Goal: Task Accomplishment & Management: Manage account settings

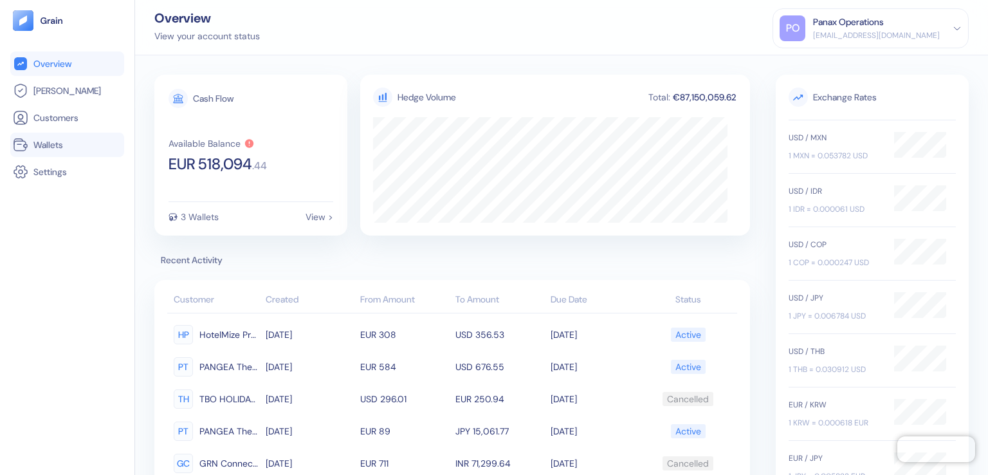
click at [67, 145] on link "Wallets" at bounding box center [67, 144] width 109 height 15
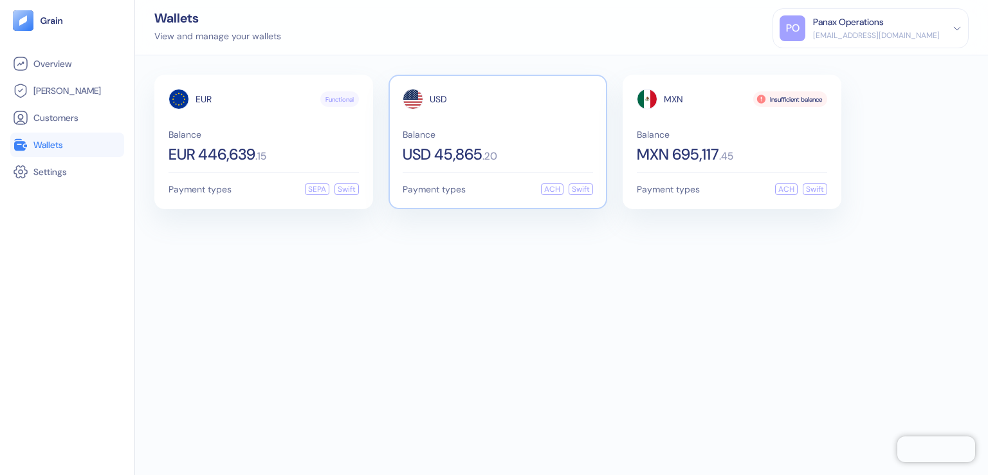
click at [438, 99] on span "USD" at bounding box center [438, 99] width 17 height 9
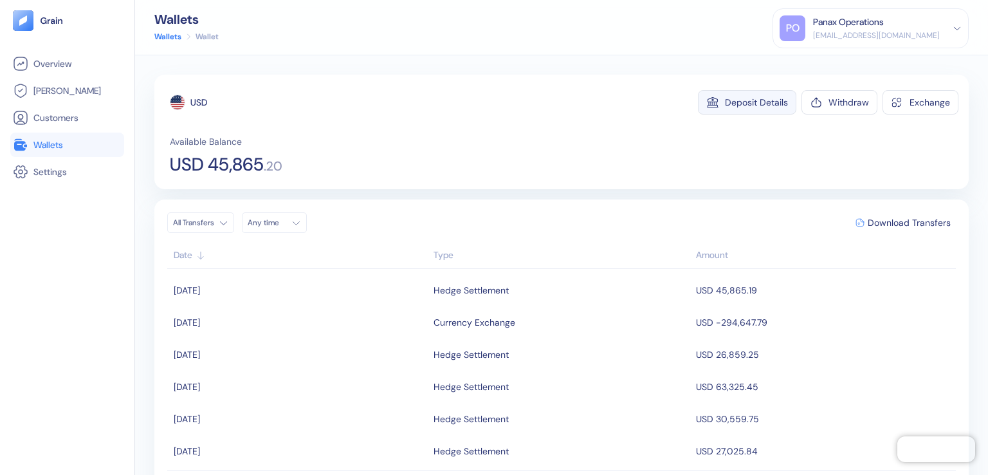
click at [749, 102] on div "Deposit Details" at bounding box center [756, 102] width 63 height 9
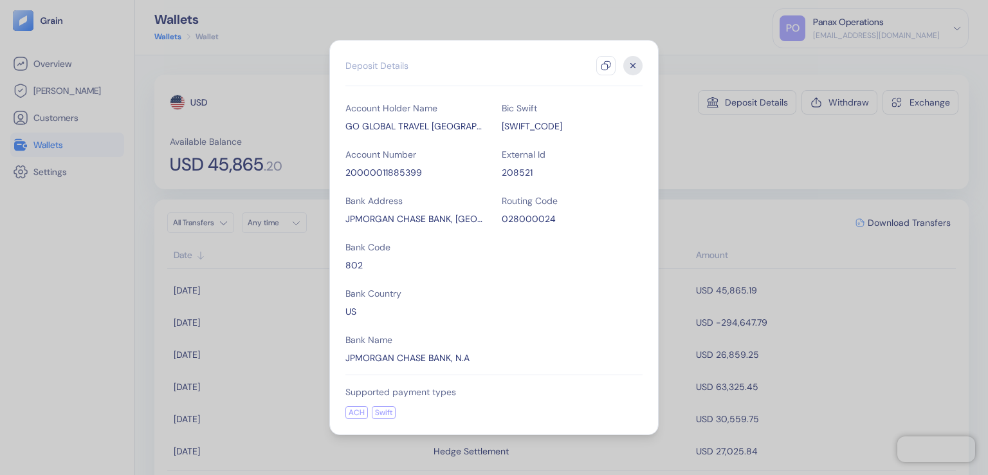
click at [606, 66] on icon "button" at bounding box center [606, 65] width 10 height 10
click at [633, 66] on icon "button" at bounding box center [633, 66] width 5 height 5
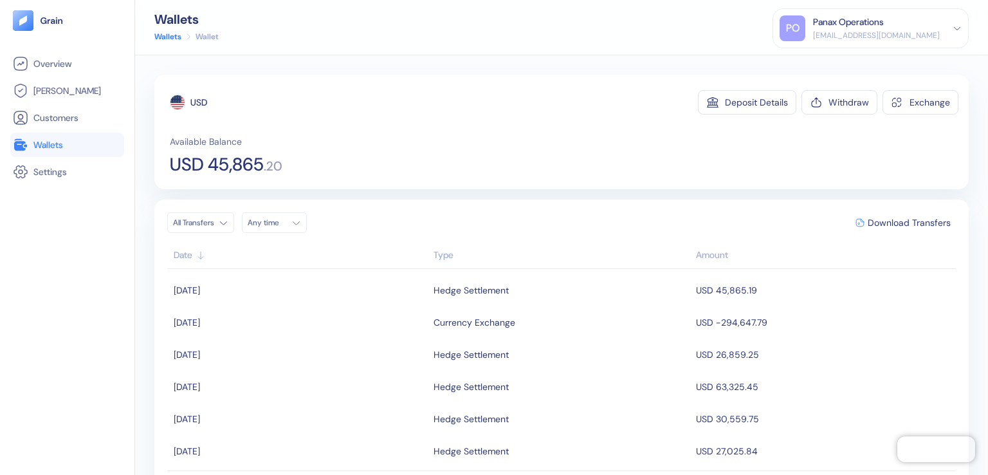
click at [278, 223] on div "Any time" at bounding box center [267, 222] width 39 height 10
click at [261, 325] on button "11" at bounding box center [260, 324] width 15 height 15
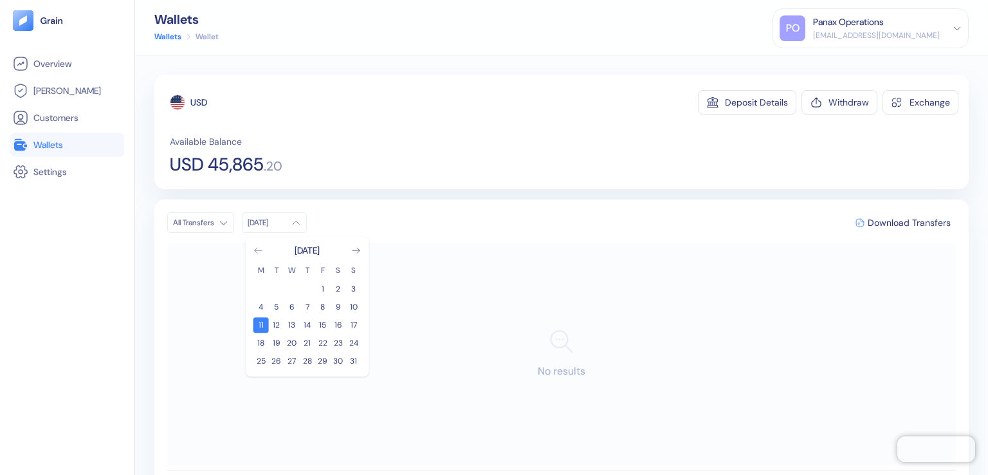
click at [259, 251] on icon "Go to previous month" at bounding box center [258, 250] width 10 height 10
click at [338, 307] on button "12" at bounding box center [338, 306] width 15 height 15
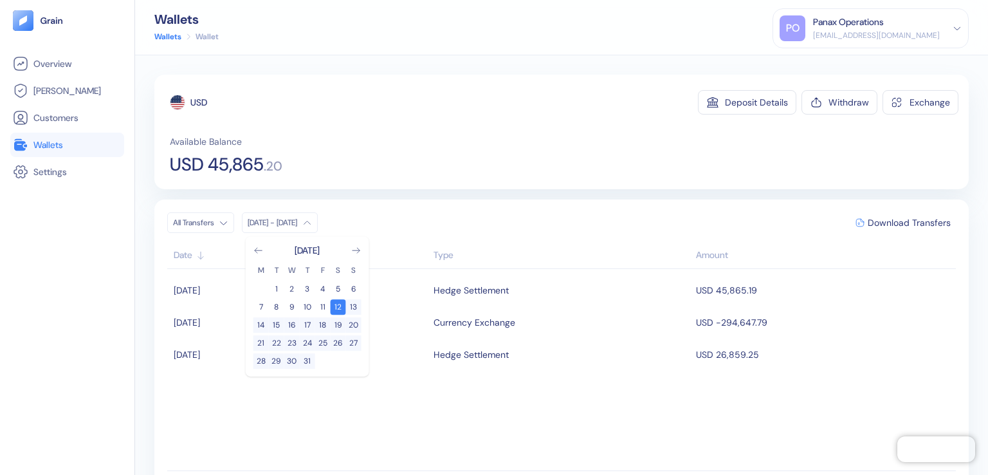
click at [199, 102] on div "USD" at bounding box center [198, 102] width 17 height 13
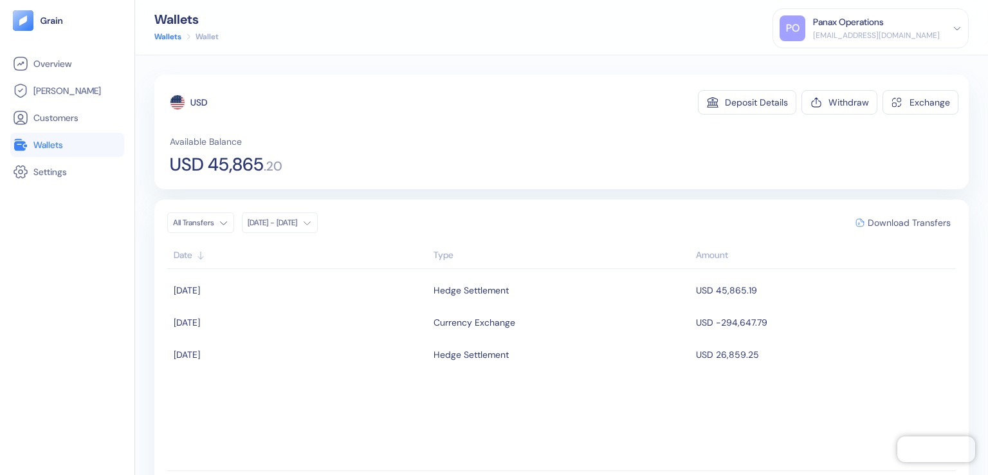
click at [900, 222] on span "Download Transfers" at bounding box center [909, 222] width 83 height 9
click at [67, 145] on link "Wallets" at bounding box center [67, 144] width 109 height 15
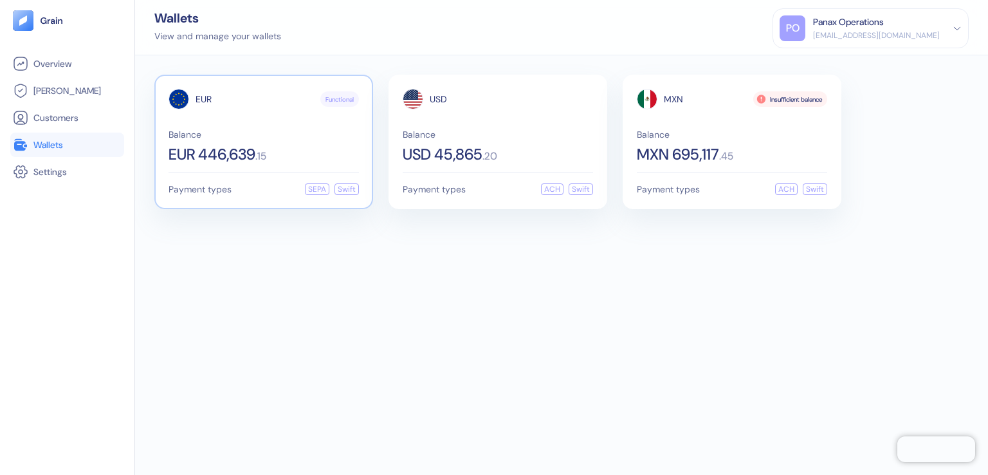
click at [203, 99] on span "EUR" at bounding box center [204, 99] width 16 height 9
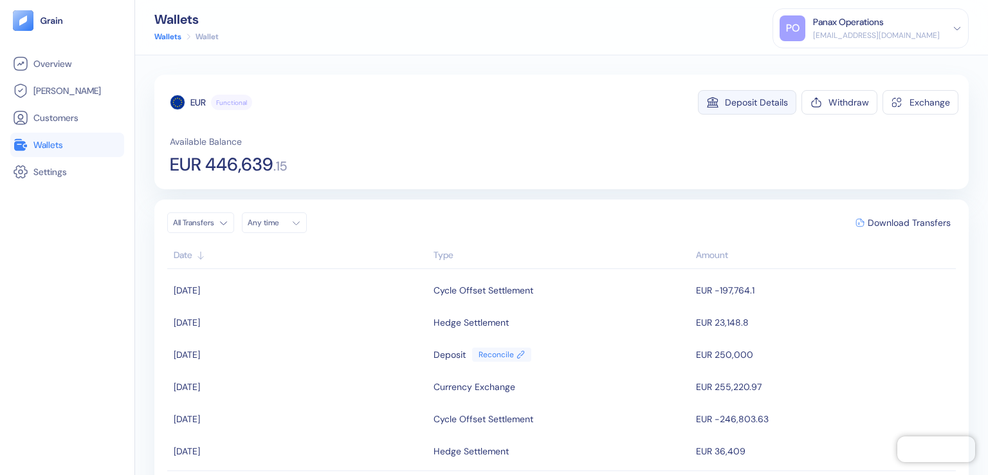
click at [749, 102] on div "Deposit Details" at bounding box center [756, 102] width 63 height 9
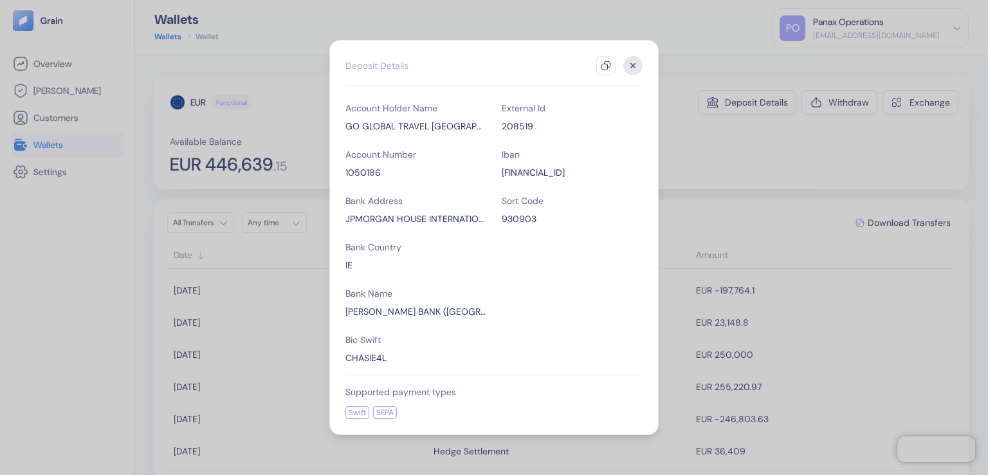
click at [606, 66] on icon "button" at bounding box center [606, 65] width 10 height 10
click at [633, 66] on icon "button" at bounding box center [633, 66] width 5 height 5
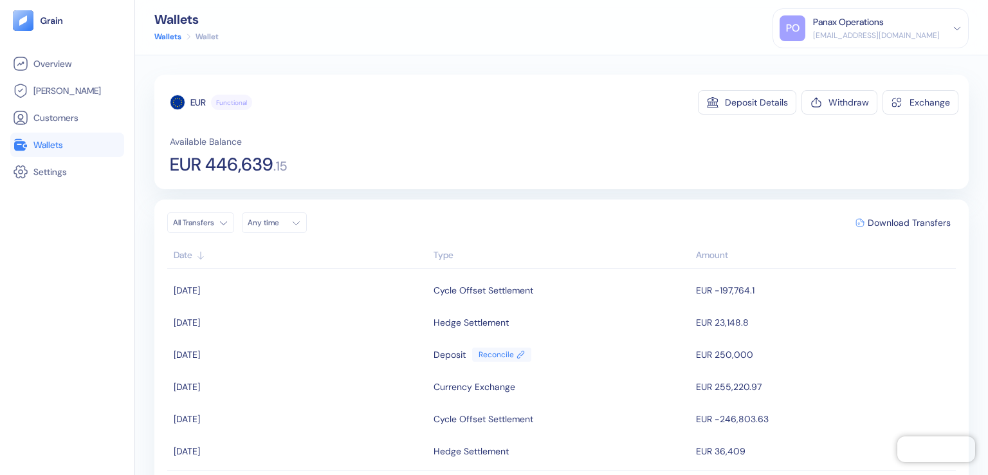
click at [278, 223] on div "Any time" at bounding box center [267, 222] width 39 height 10
click at [261, 325] on button "11" at bounding box center [260, 324] width 15 height 15
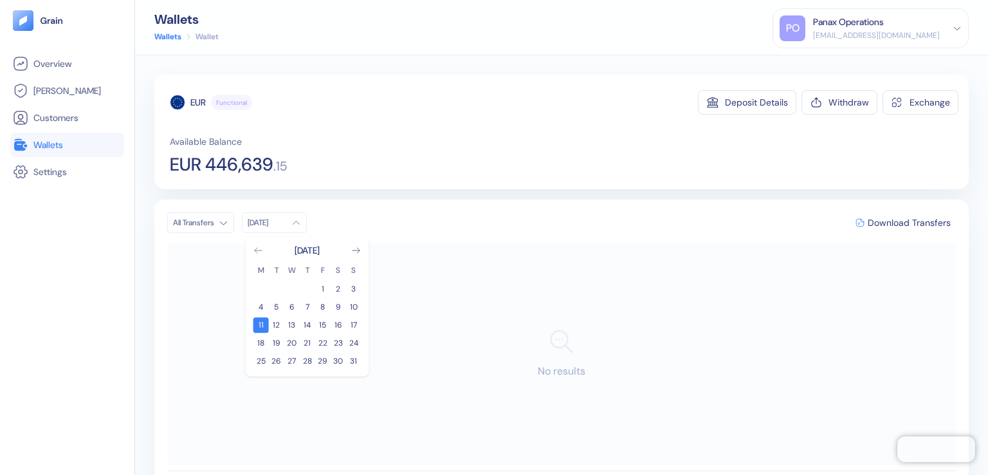
click at [259, 251] on icon "Go to previous month" at bounding box center [258, 250] width 10 height 10
click at [338, 307] on button "12" at bounding box center [338, 306] width 15 height 15
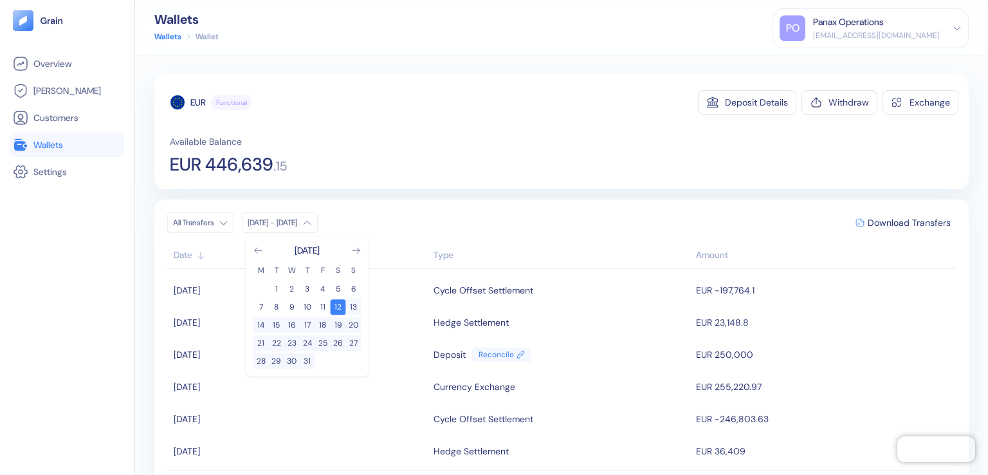
click at [199, 102] on div "EUR" at bounding box center [197, 102] width 15 height 13
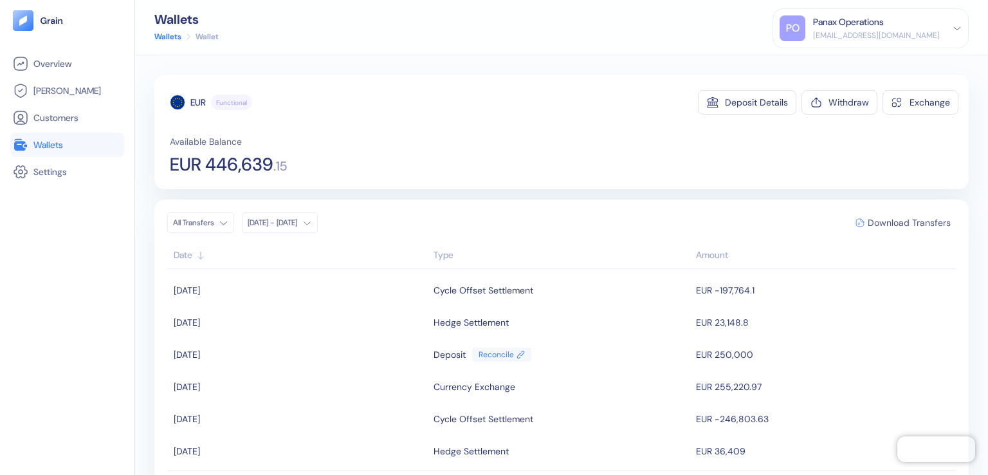
click at [900, 222] on span "Download Transfers" at bounding box center [909, 222] width 83 height 9
click at [67, 145] on link "Wallets" at bounding box center [67, 144] width 109 height 15
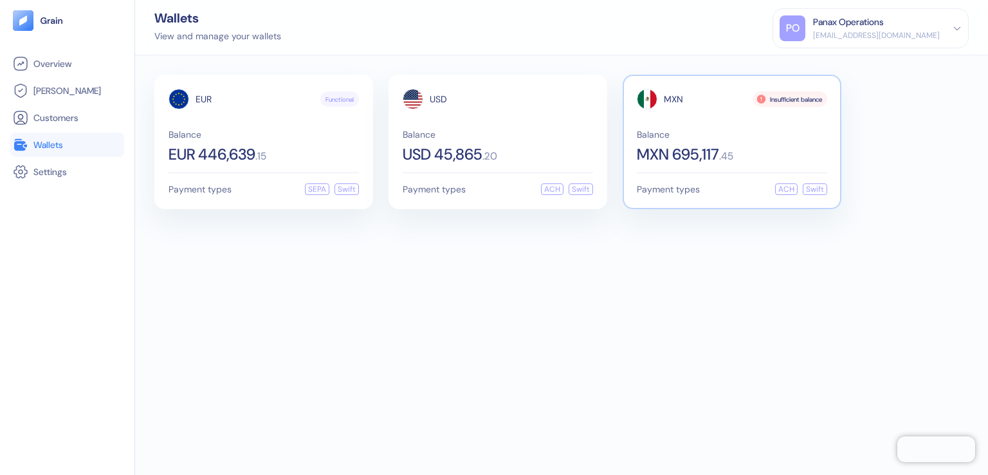
click at [673, 99] on span "MXN" at bounding box center [673, 99] width 19 height 9
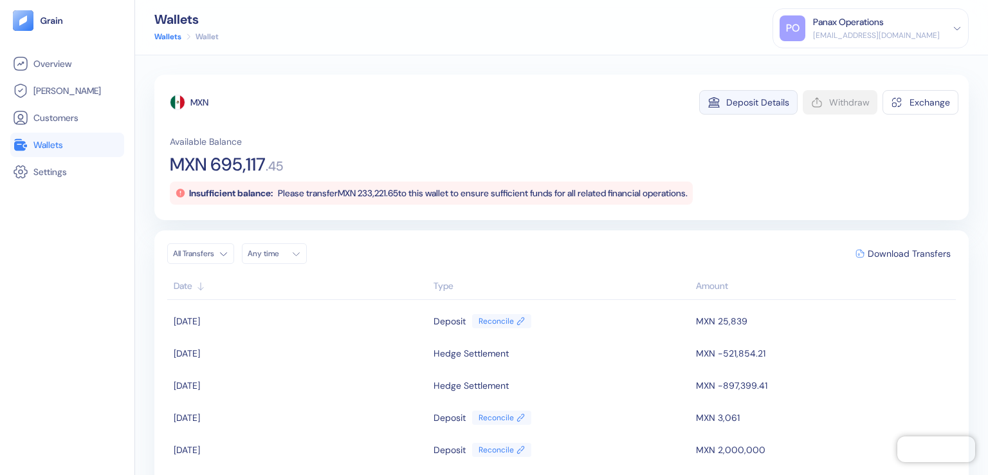
click at [749, 102] on div "Deposit Details" at bounding box center [757, 102] width 63 height 9
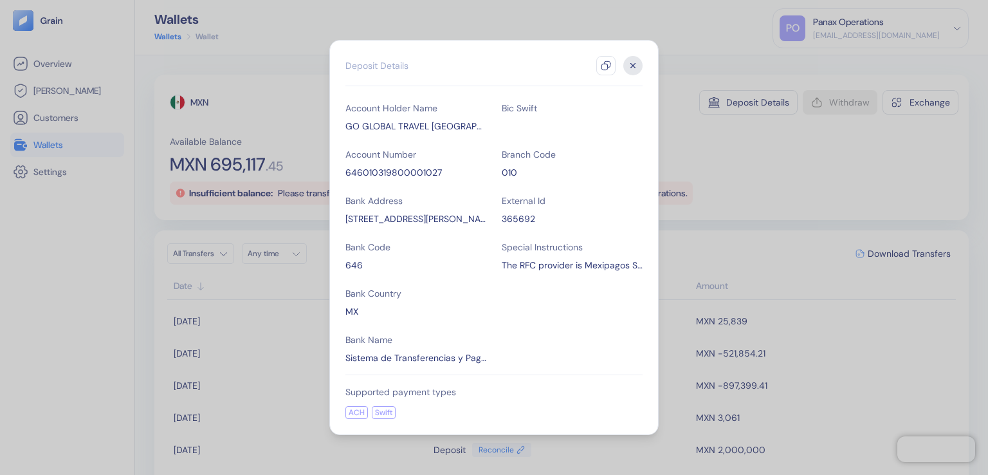
click at [606, 66] on icon "button" at bounding box center [606, 65] width 10 height 10
click at [633, 66] on icon "button" at bounding box center [633, 66] width 5 height 5
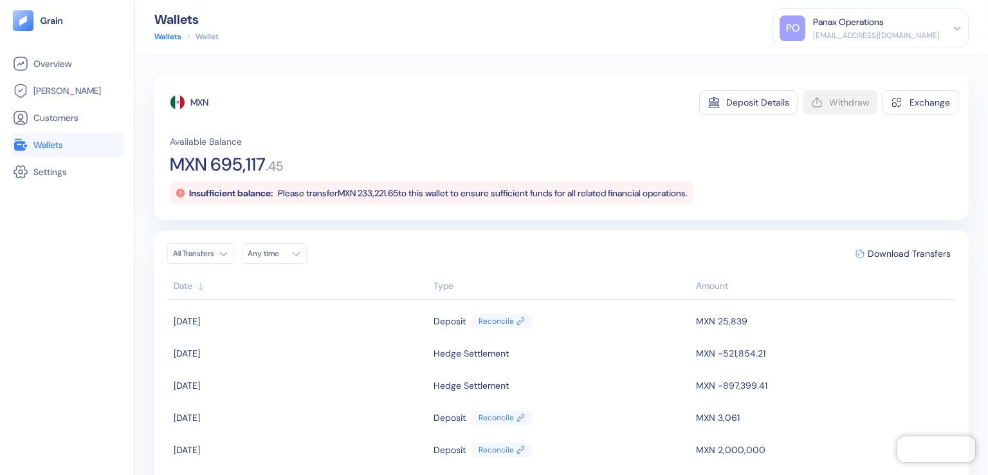
click at [278, 253] on div "Any time" at bounding box center [267, 253] width 39 height 10
click at [261, 356] on button "11" at bounding box center [260, 355] width 15 height 15
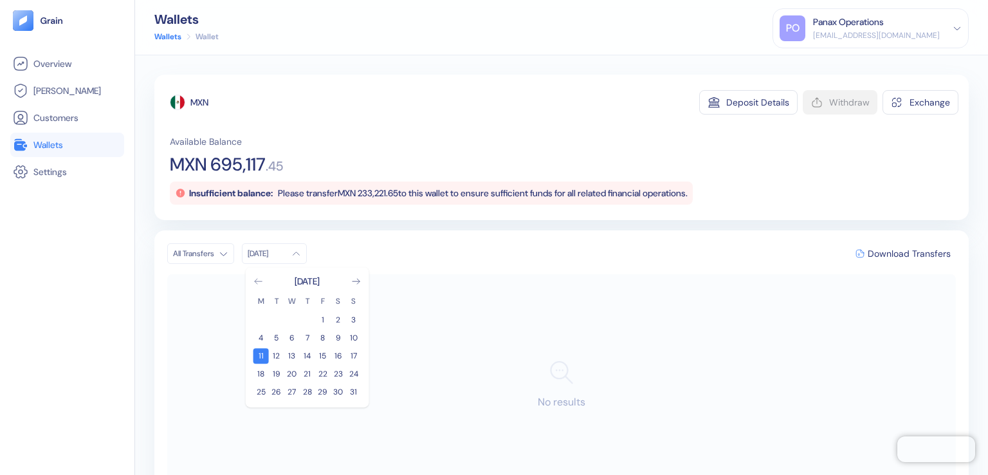
click at [259, 282] on icon "Go to previous month" at bounding box center [258, 281] width 10 height 10
click at [338, 338] on button "12" at bounding box center [338, 337] width 15 height 15
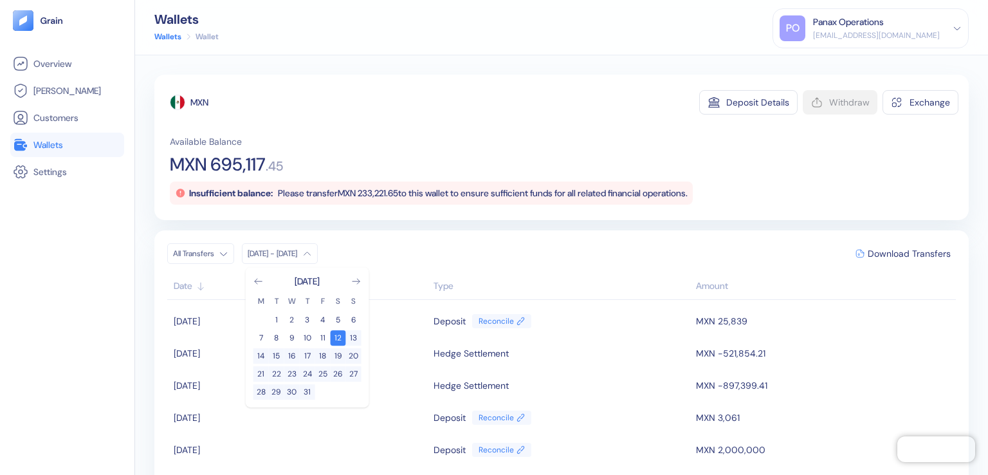
click at [200, 102] on div "MXN" at bounding box center [199, 102] width 18 height 13
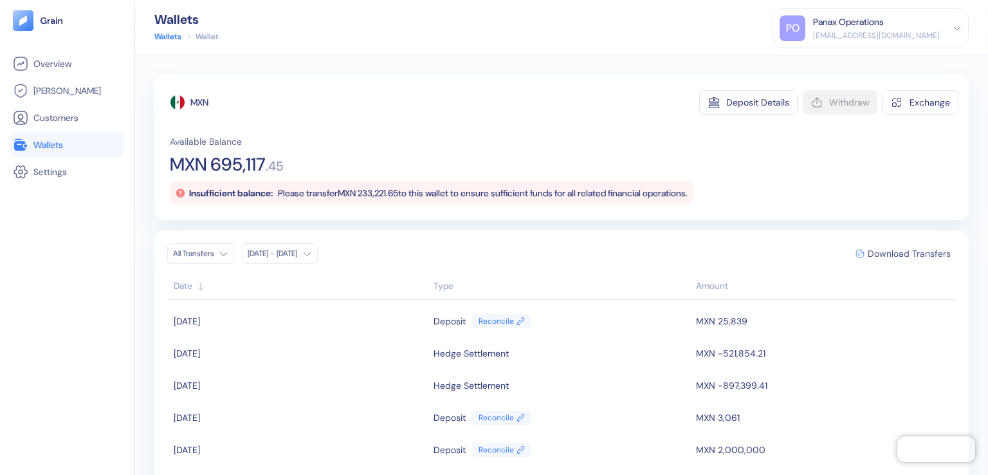
click at [900, 253] on span "Download Transfers" at bounding box center [909, 253] width 83 height 9
click at [884, 28] on div "Panax Operations" at bounding box center [848, 22] width 71 height 14
click at [832, 64] on div "Sign Out" at bounding box center [813, 64] width 35 height 14
